Goal: Task Accomplishment & Management: Use online tool/utility

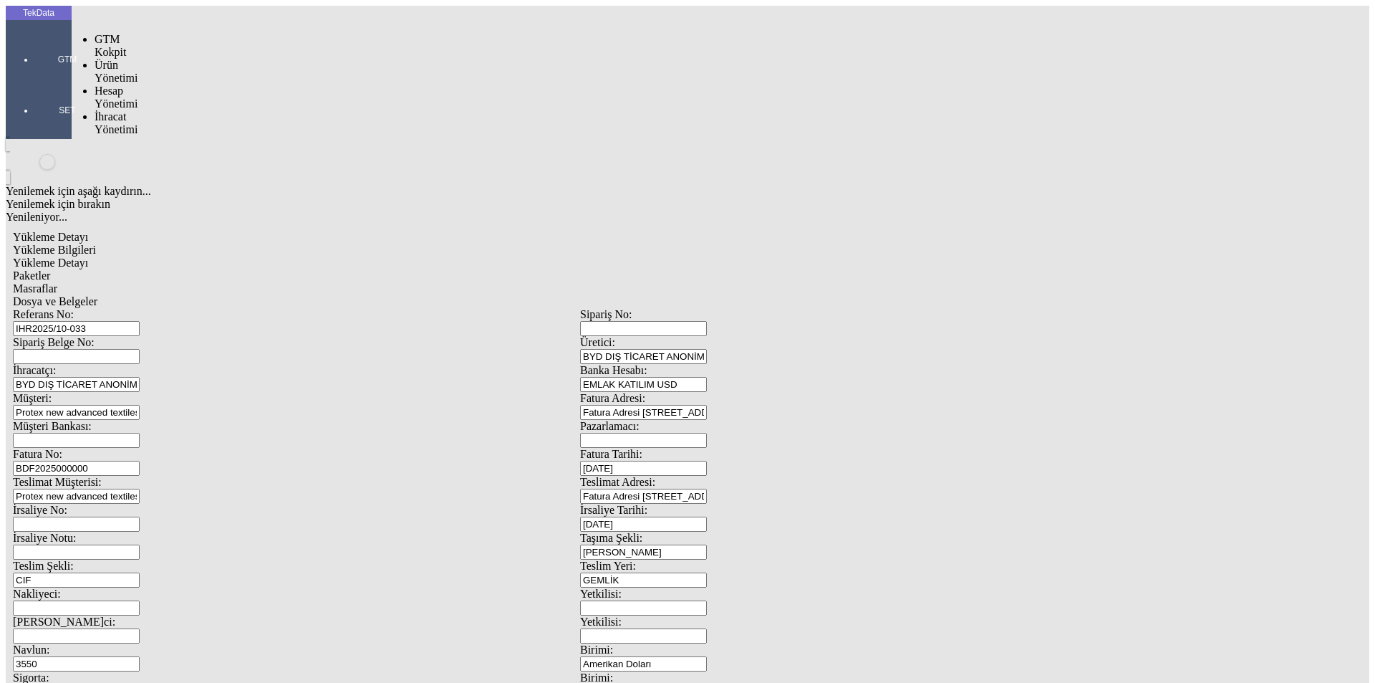
click at [34, 80] on div at bounding box center [67, 80] width 66 height 0
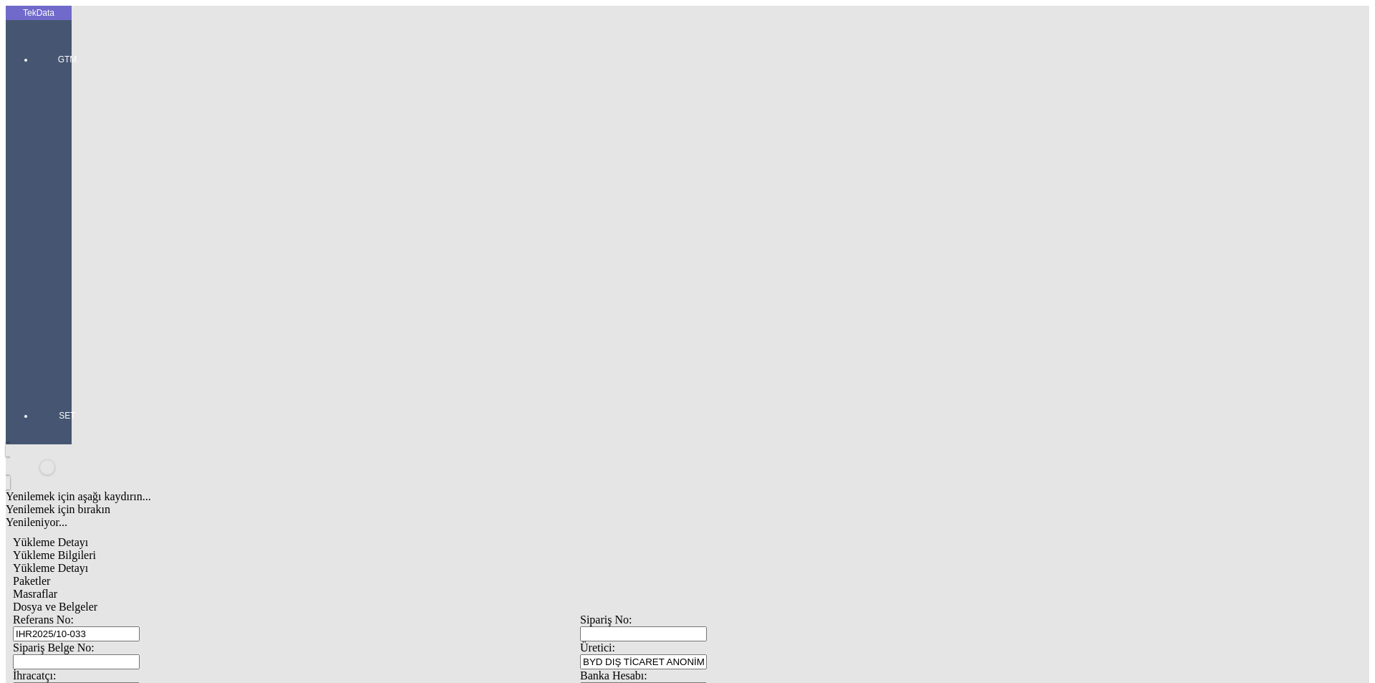
click at [88, 562] on span "Yükleme Detayı" at bounding box center [50, 568] width 75 height 12
drag, startPoint x: 188, startPoint y: 204, endPoint x: 79, endPoint y: 209, distance: 109.0
type input "0"
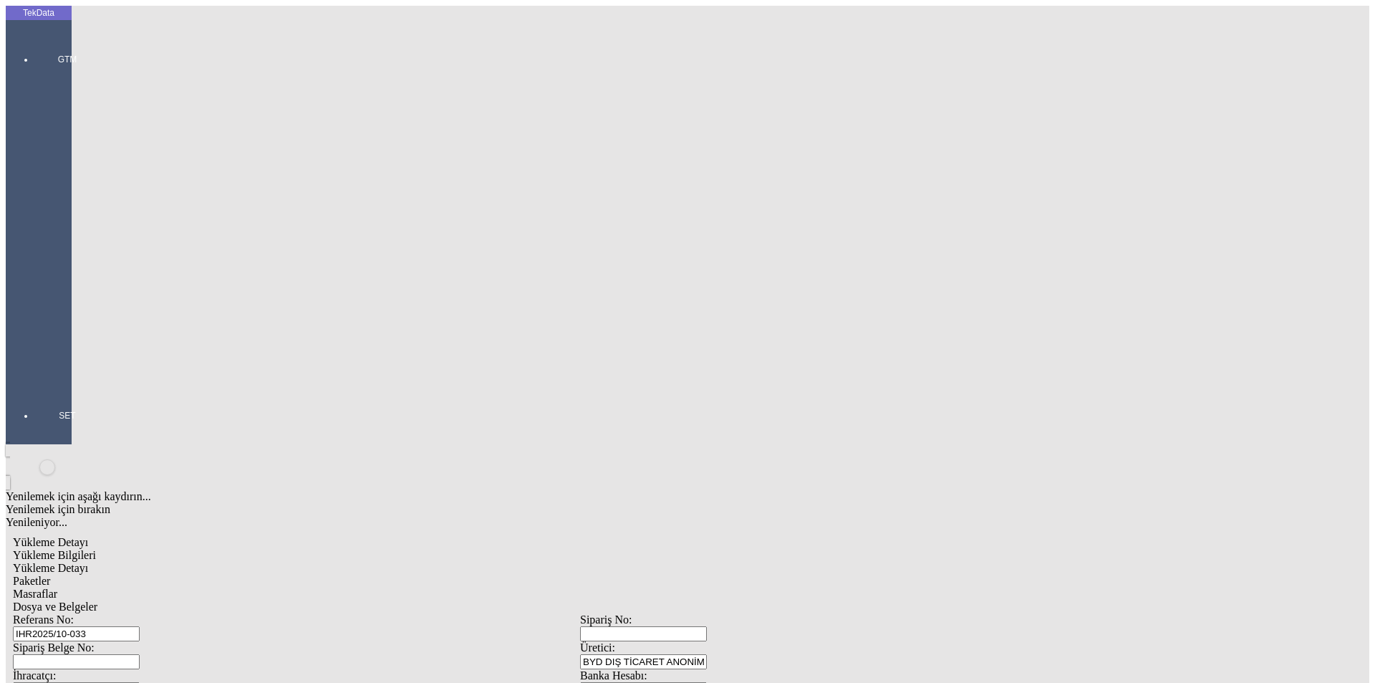
type input "24850"
drag, startPoint x: 839, startPoint y: 266, endPoint x: 698, endPoint y: 269, distance: 141.8
type input "24850"
drag, startPoint x: 181, startPoint y: 292, endPoint x: 97, endPoint y: 289, distance: 83.8
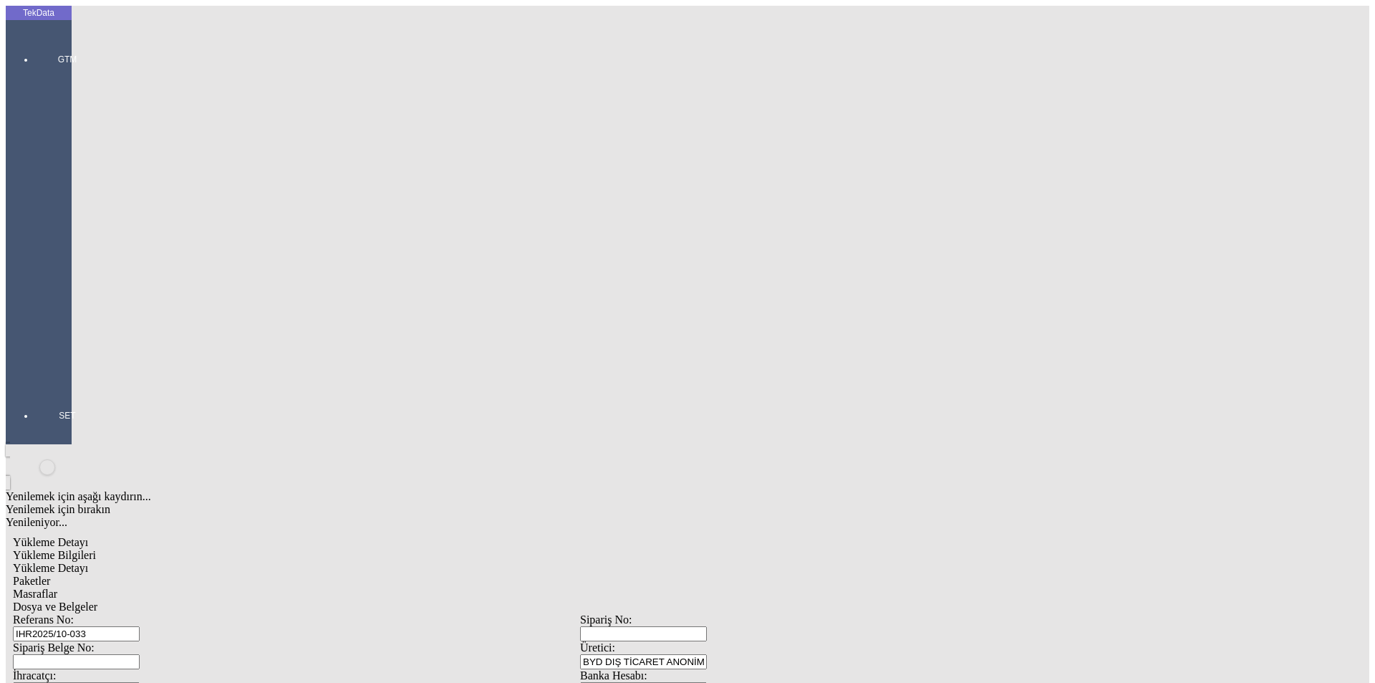
type input "24850"
click at [50, 574] on span "Paketler" at bounding box center [31, 580] width 37 height 12
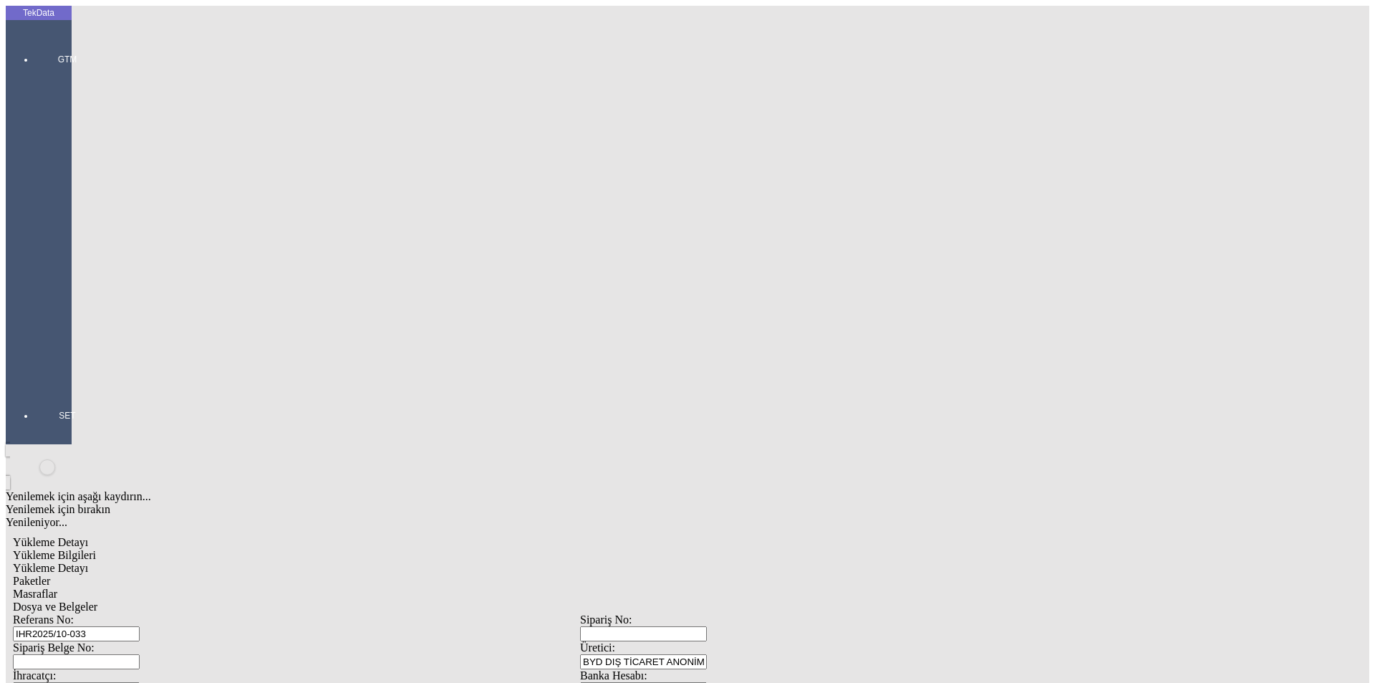
click at [400, 587] on div "Masraflar" at bounding box center [580, 593] width 1135 height 13
click at [97, 600] on span "Dosya ve Belgeler" at bounding box center [55, 606] width 85 height 12
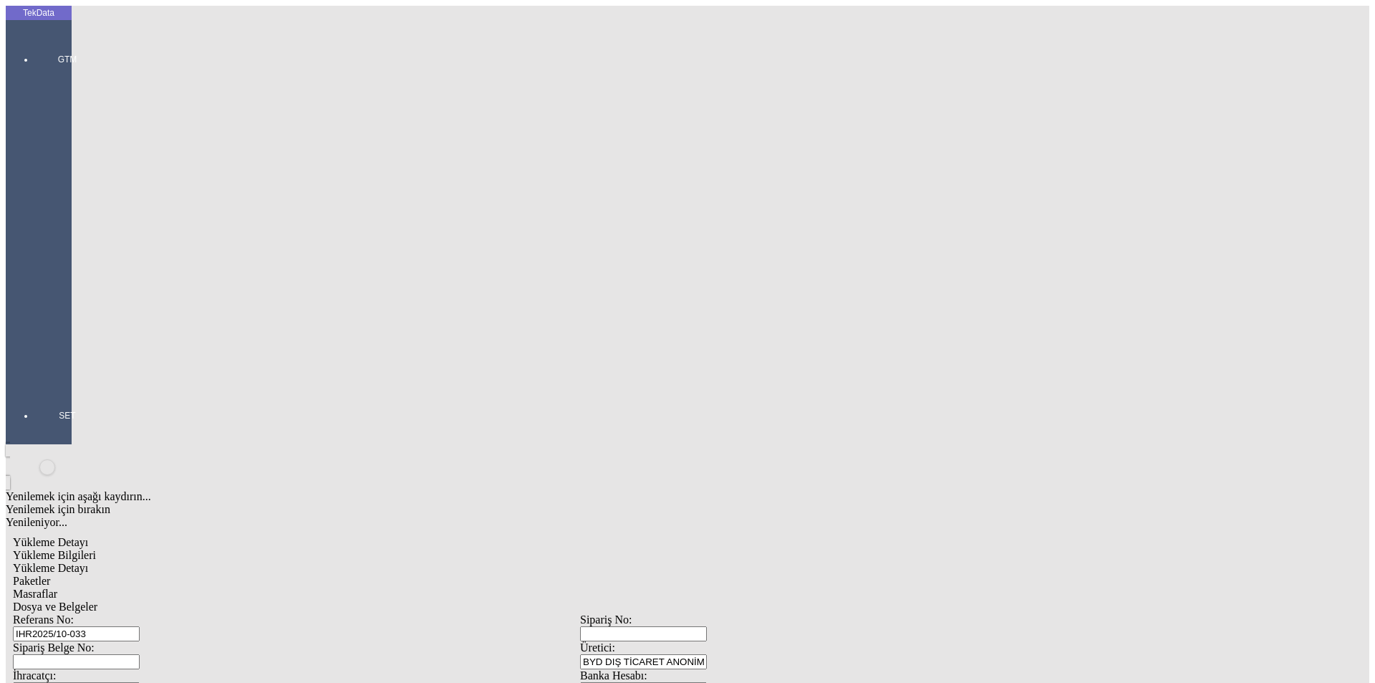
click at [97, 600] on span "Dosya ve Belgeler" at bounding box center [55, 606] width 85 height 12
